Goal: Task Accomplishment & Management: Manage account settings

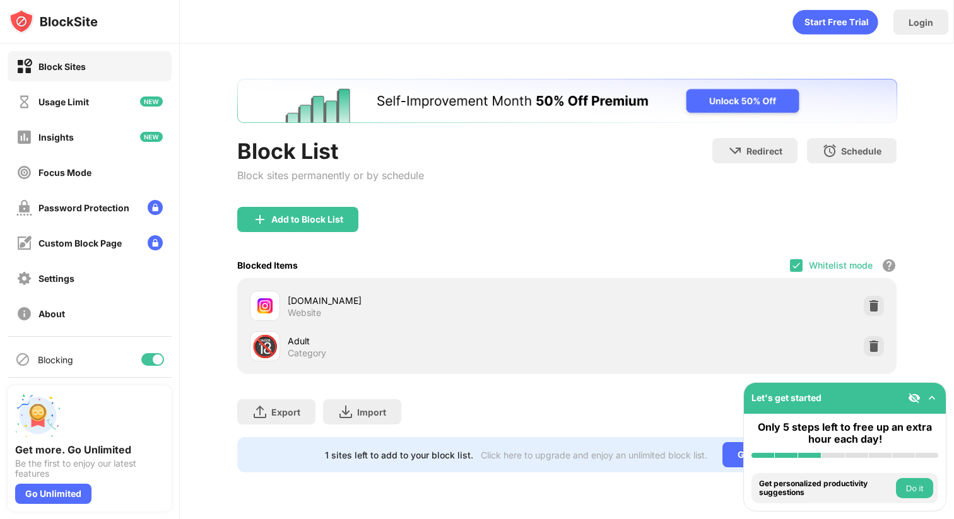
click at [796, 209] on div "Add to Block List" at bounding box center [567, 229] width 660 height 45
click at [796, 256] on div "Whitelist mode Block all websites except for those in your whitelist. Whitelist…" at bounding box center [843, 265] width 107 height 26
click at [796, 264] on img at bounding box center [796, 266] width 10 height 10
click at [792, 255] on div "Whitelist mode Block all websites except for those in your whitelist. Whitelist…" at bounding box center [843, 265] width 107 height 26
click at [792, 257] on div "Whitelist mode Block all websites except for those in your whitelist. Whitelist…" at bounding box center [843, 265] width 107 height 26
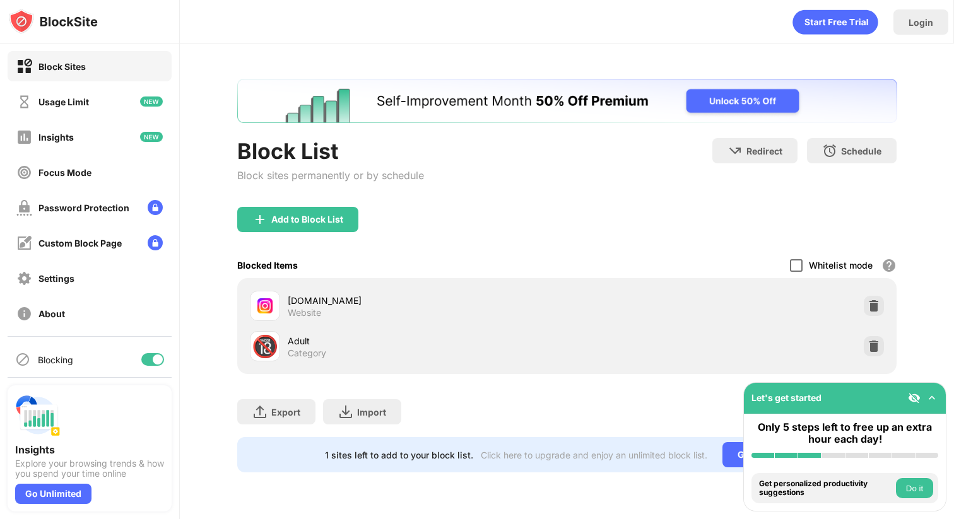
click at [794, 263] on div at bounding box center [796, 265] width 13 height 13
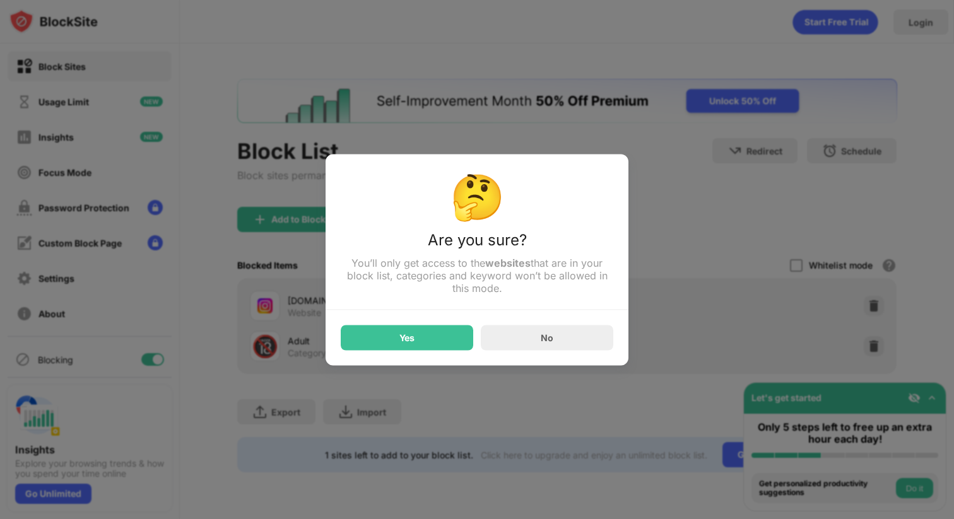
click at [432, 327] on div "Yes" at bounding box center [407, 337] width 132 height 25
